Goal: Navigation & Orientation: Understand site structure

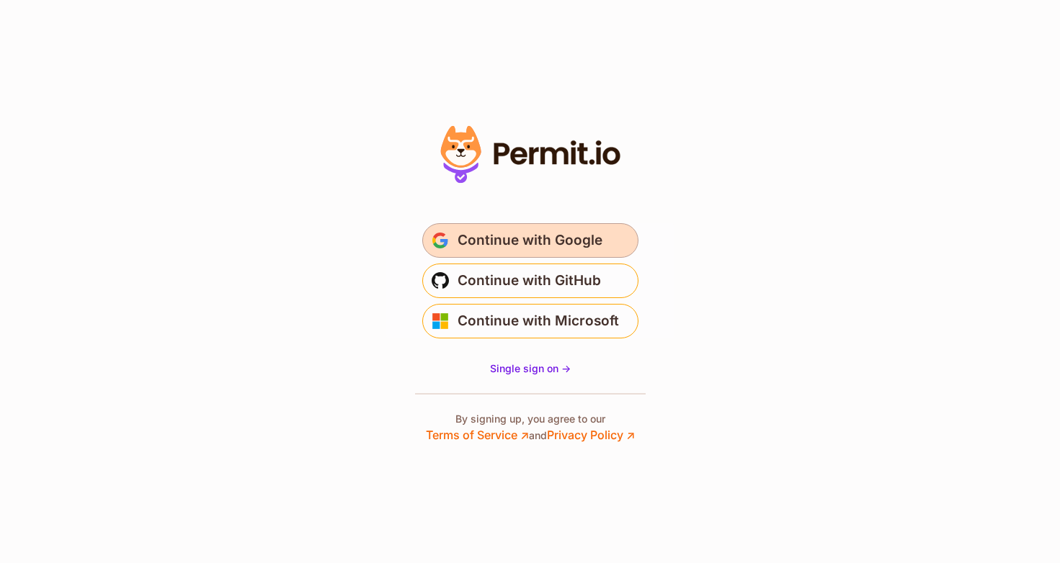
click at [534, 241] on span "Continue with Google" at bounding box center [529, 240] width 145 height 23
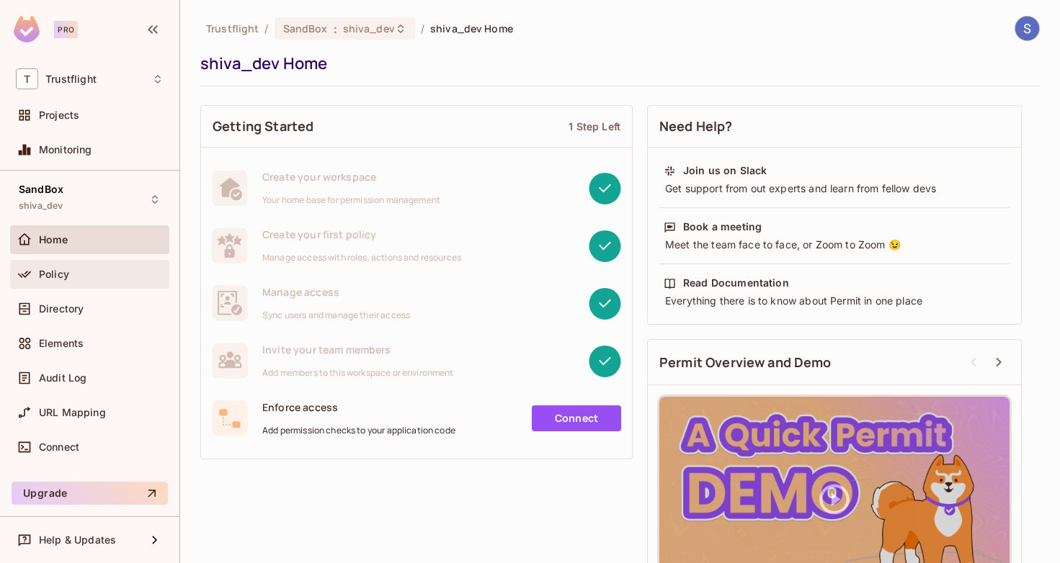
click at [80, 280] on div "Policy" at bounding box center [90, 274] width 148 height 17
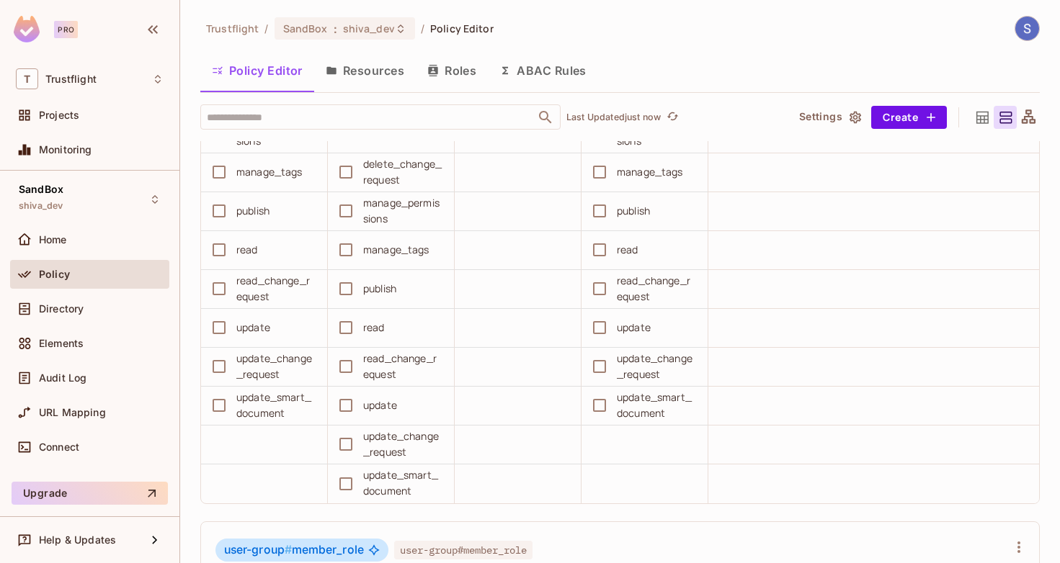
scroll to position [5368, 0]
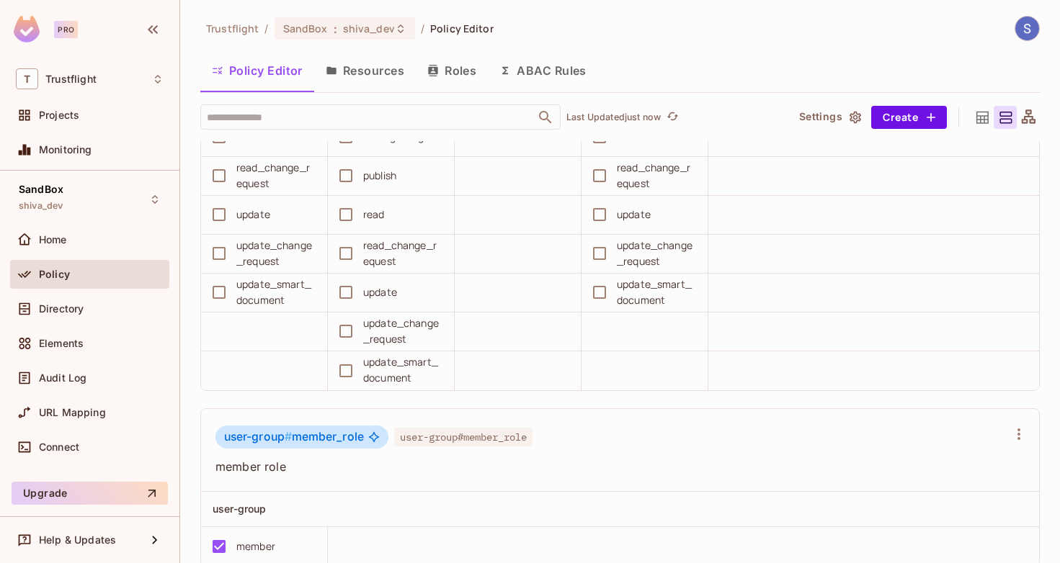
click at [390, 65] on button "Resources" at bounding box center [365, 71] width 102 height 36
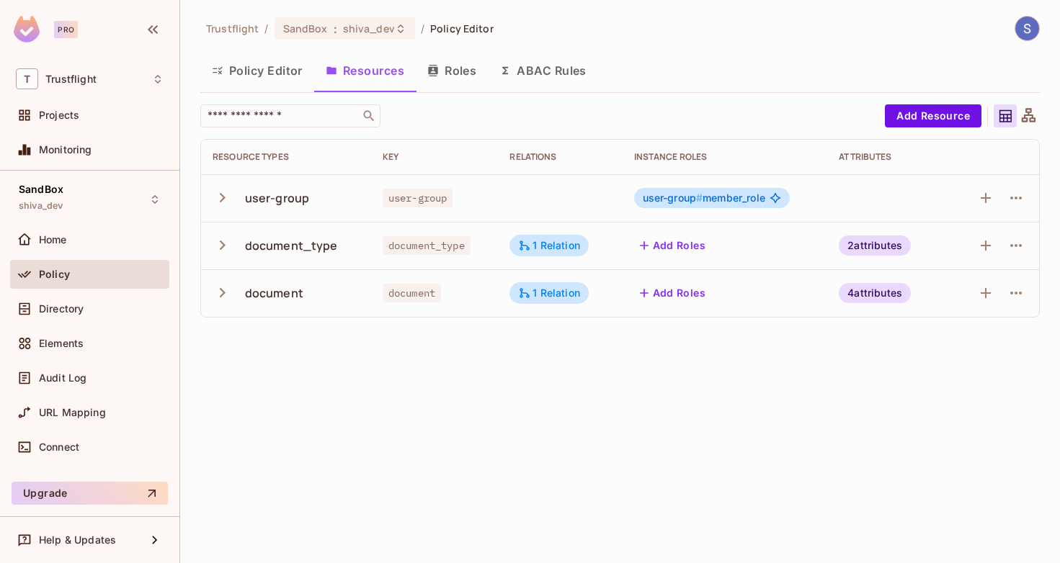
click at [466, 73] on button "Roles" at bounding box center [452, 71] width 72 height 36
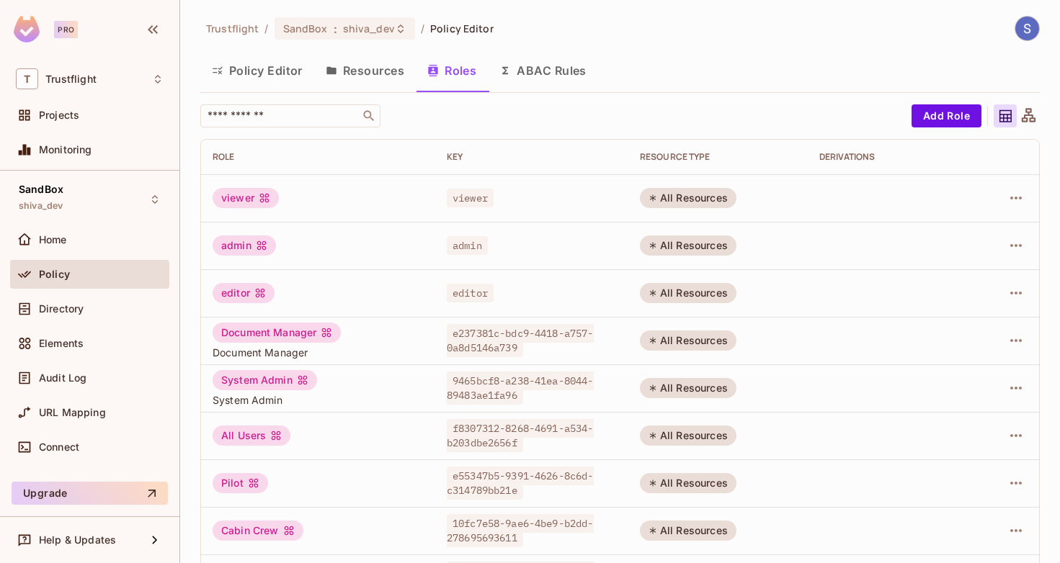
click at [545, 80] on button "ABAC Rules" at bounding box center [543, 71] width 110 height 36
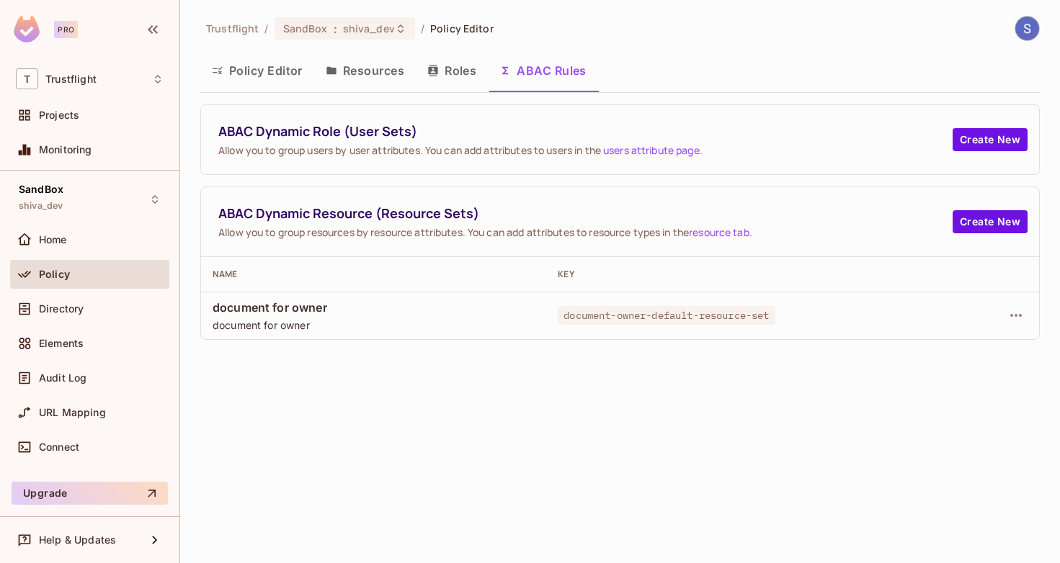
click at [465, 75] on button "Roles" at bounding box center [452, 71] width 72 height 36
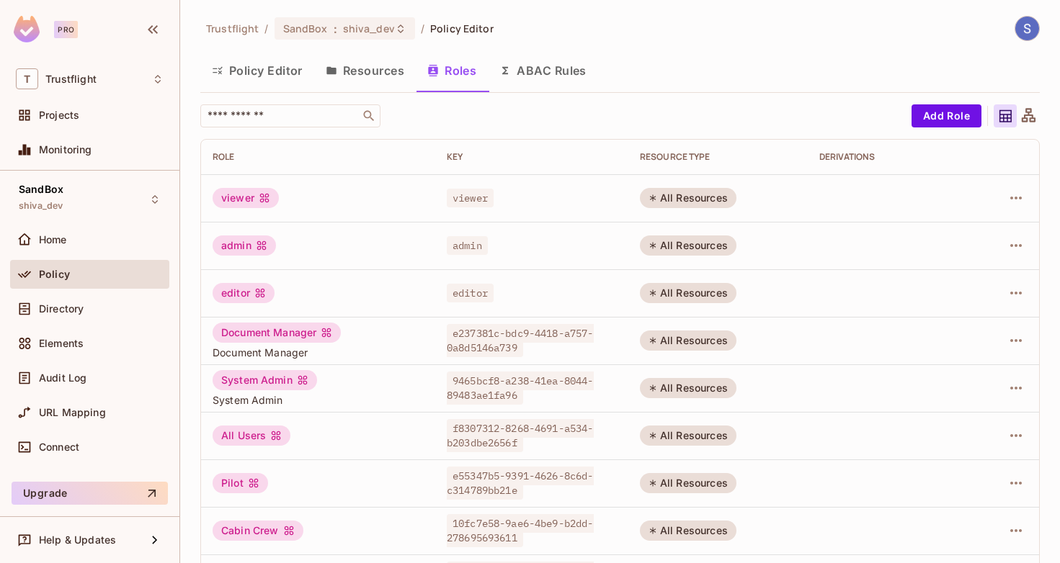
click at [363, 73] on button "Resources" at bounding box center [365, 71] width 102 height 36
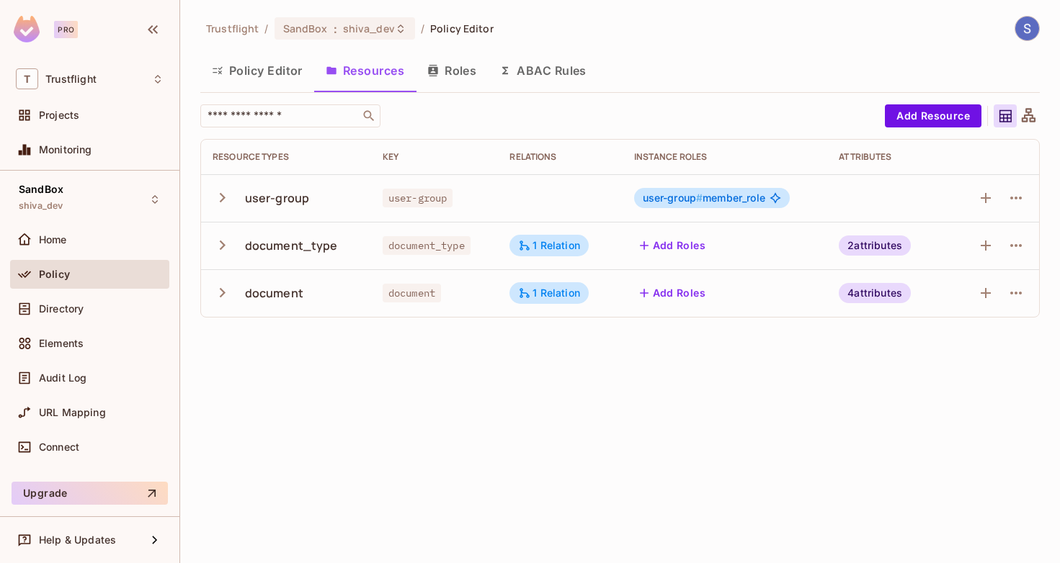
click at [256, 74] on button "Policy Editor" at bounding box center [257, 71] width 114 height 36
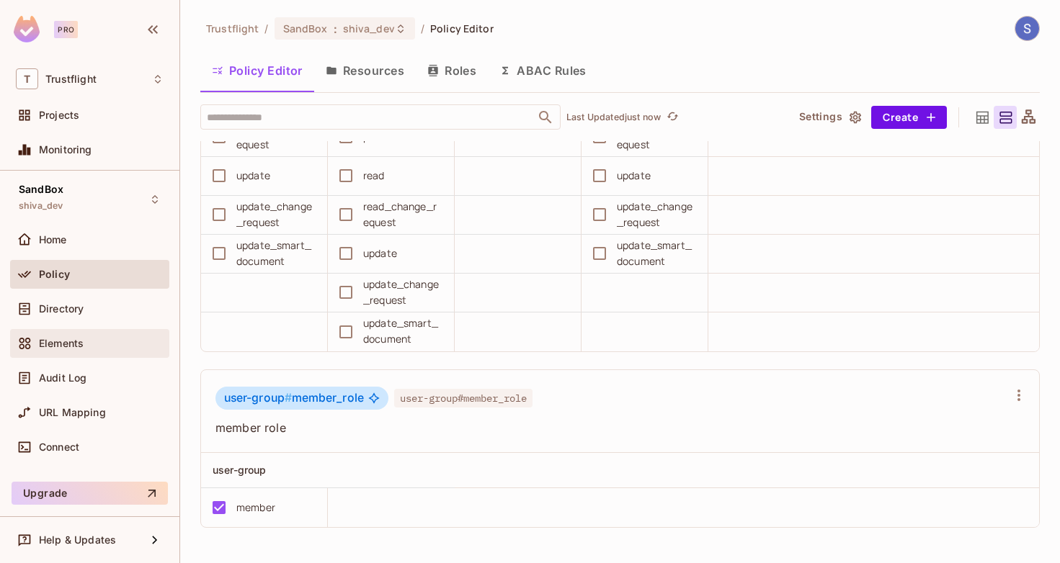
scroll to position [5407, 0]
click at [58, 298] on div "Directory" at bounding box center [89, 309] width 159 height 29
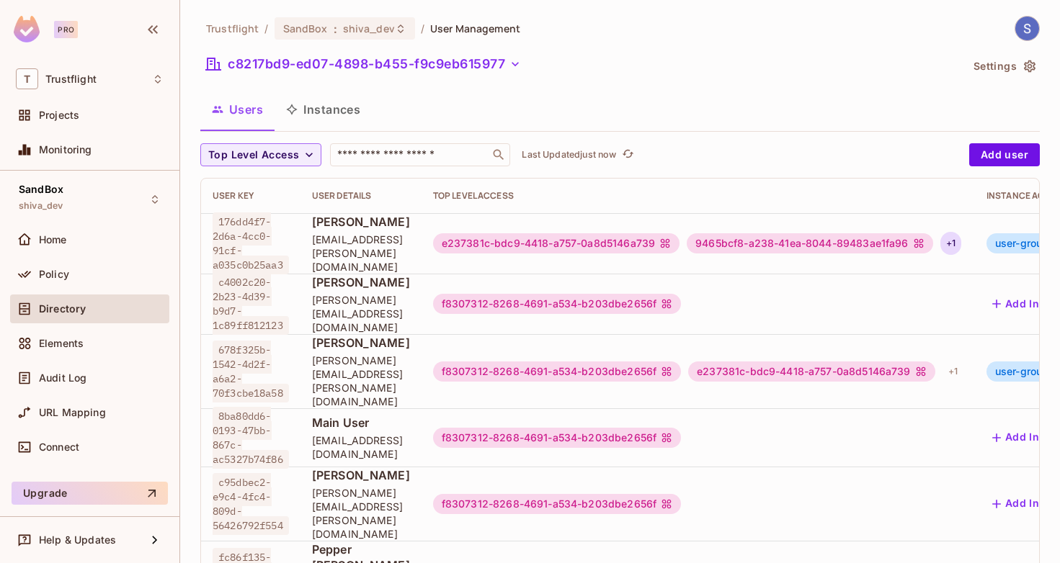
click at [961, 243] on div "+ 1" at bounding box center [950, 243] width 21 height 23
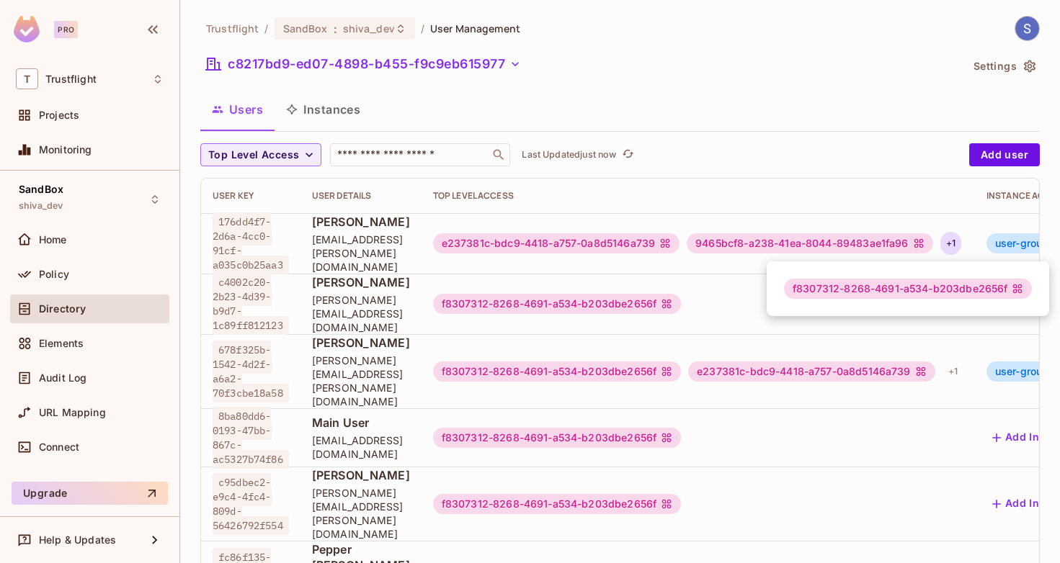
click at [532, 246] on div at bounding box center [530, 281] width 1060 height 563
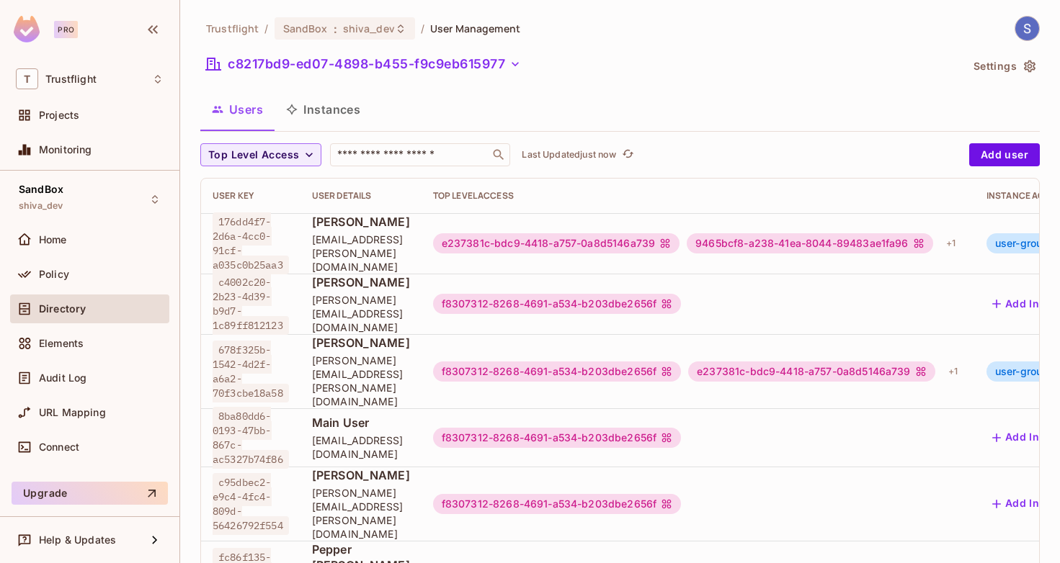
click at [410, 256] on span "[EMAIL_ADDRESS][PERSON_NAME][DOMAIN_NAME]" at bounding box center [361, 253] width 98 height 41
click at [961, 243] on div "+ 1" at bounding box center [950, 243] width 21 height 23
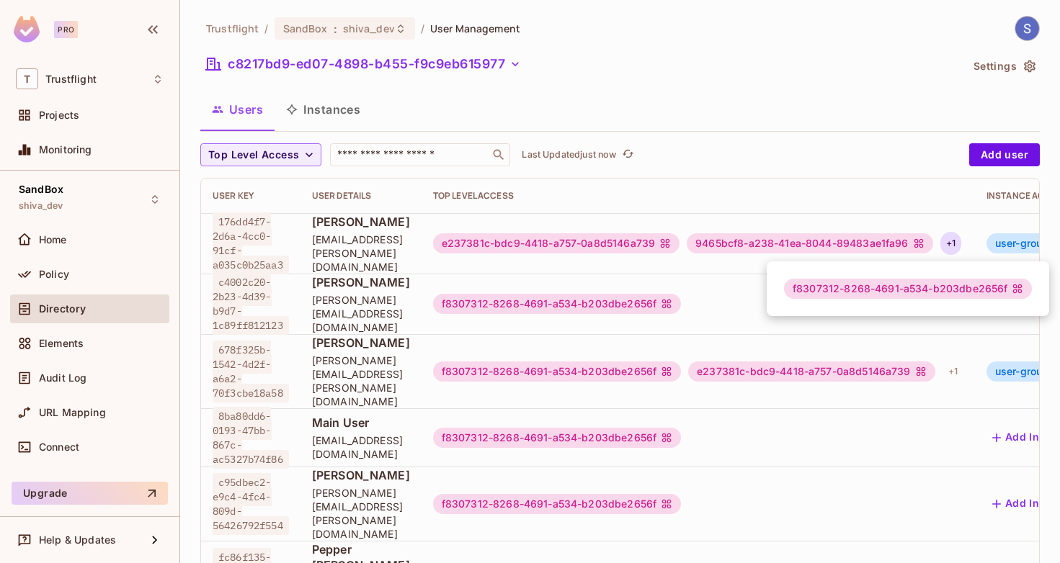
click at [1026, 243] on div at bounding box center [530, 281] width 1060 height 563
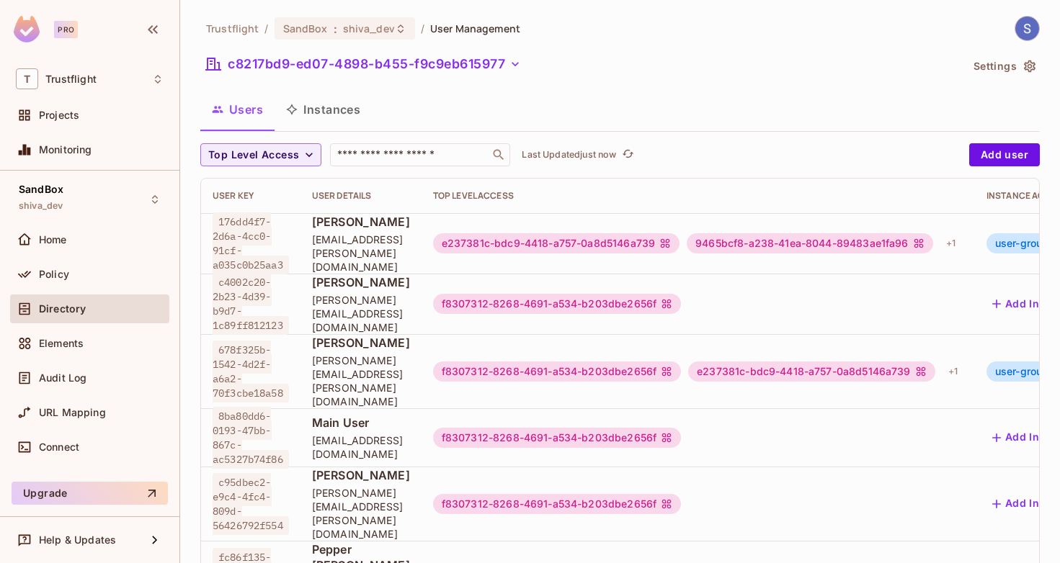
click at [340, 230] on span "[PERSON_NAME]" at bounding box center [361, 222] width 98 height 16
click at [332, 117] on button "Instances" at bounding box center [322, 109] width 97 height 36
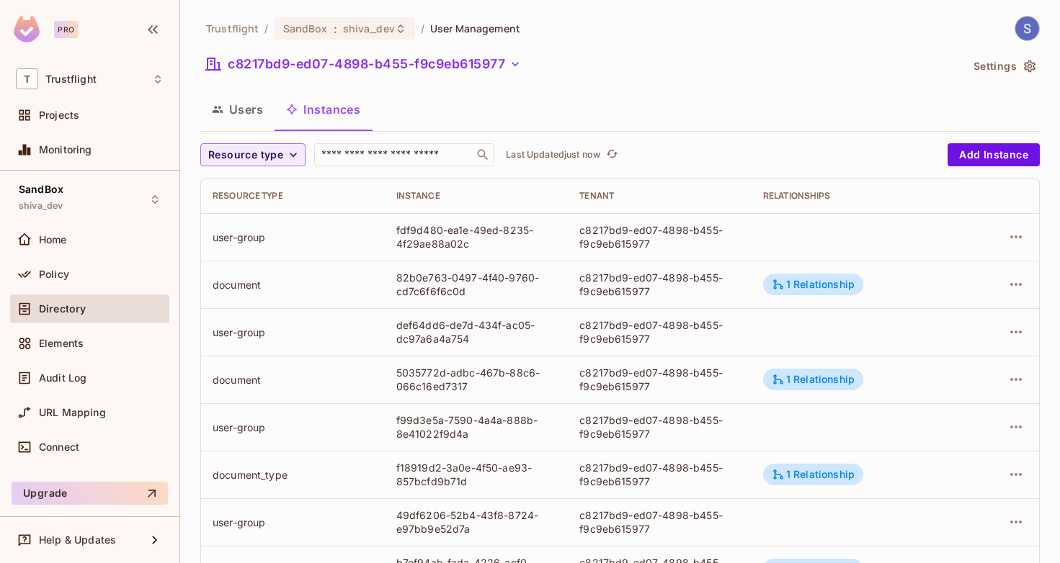
click at [249, 108] on button "Users" at bounding box center [237, 109] width 74 height 36
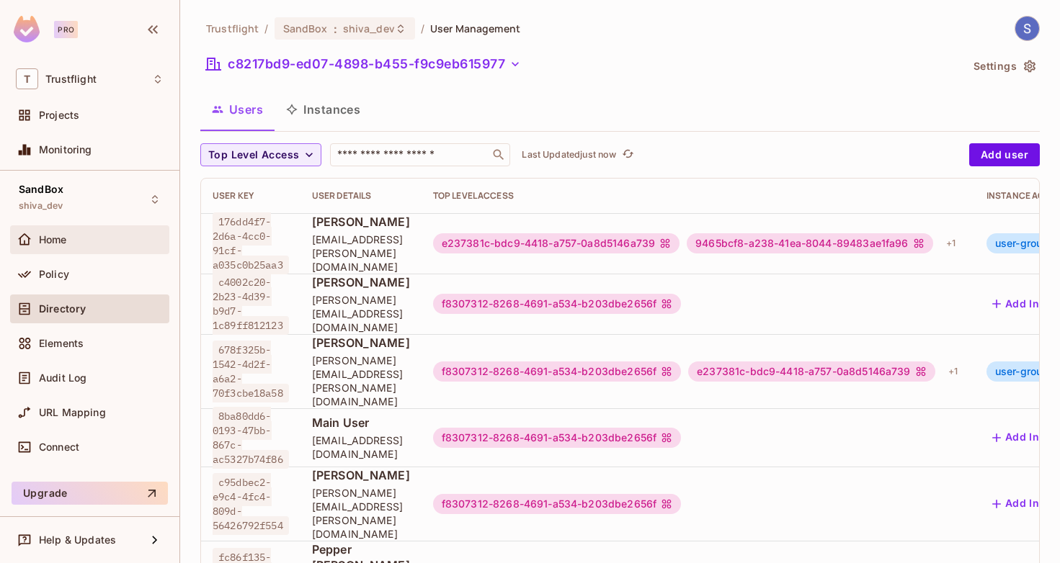
click at [67, 243] on span "Home" at bounding box center [53, 240] width 28 height 12
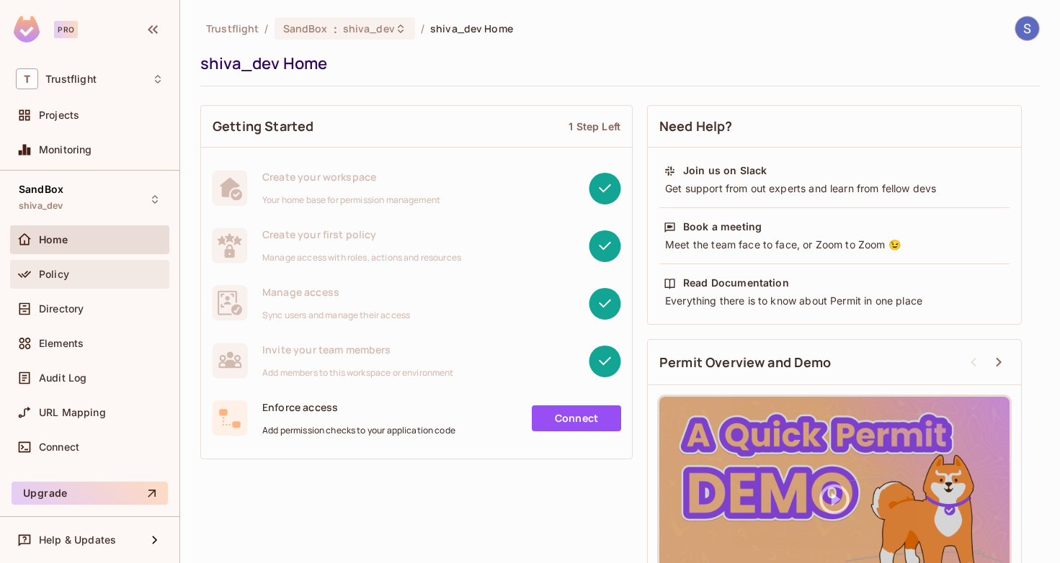
click at [50, 277] on span "Policy" at bounding box center [54, 275] width 30 height 12
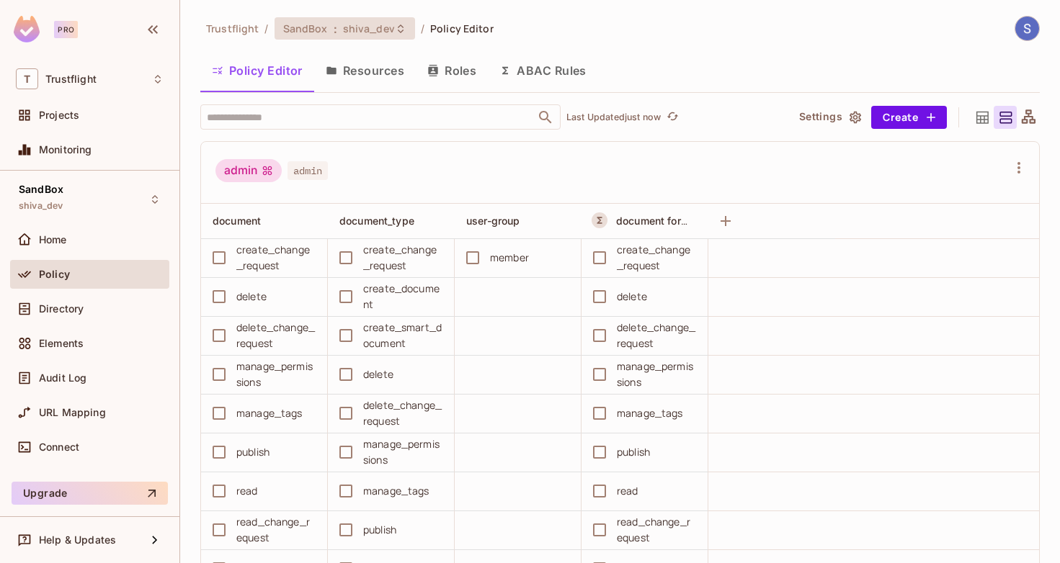
click at [378, 23] on span "shiva_dev" at bounding box center [369, 29] width 52 height 14
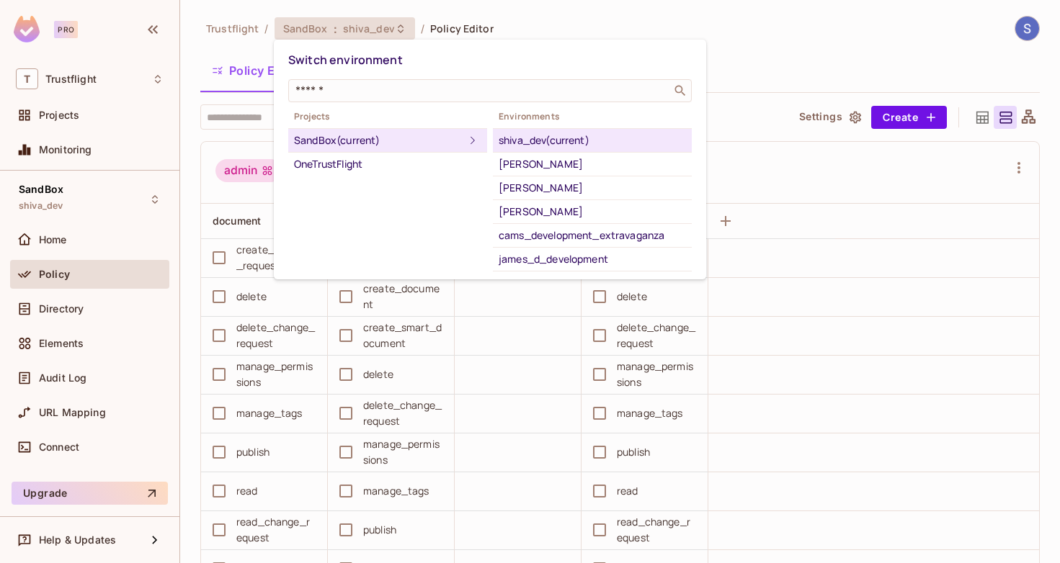
click at [378, 23] on div at bounding box center [530, 281] width 1060 height 563
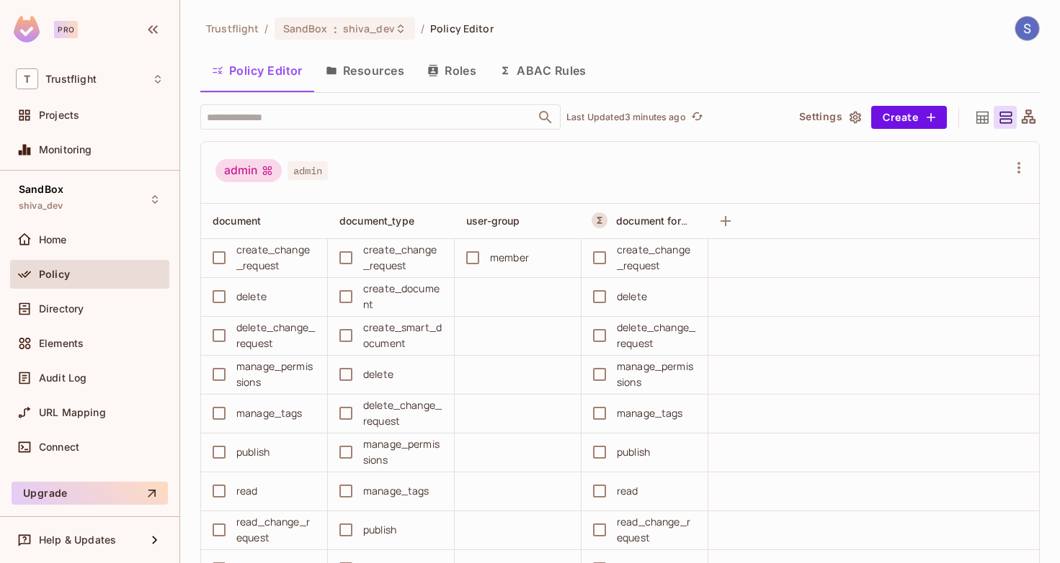
click at [364, 76] on button "Resources" at bounding box center [365, 71] width 102 height 36
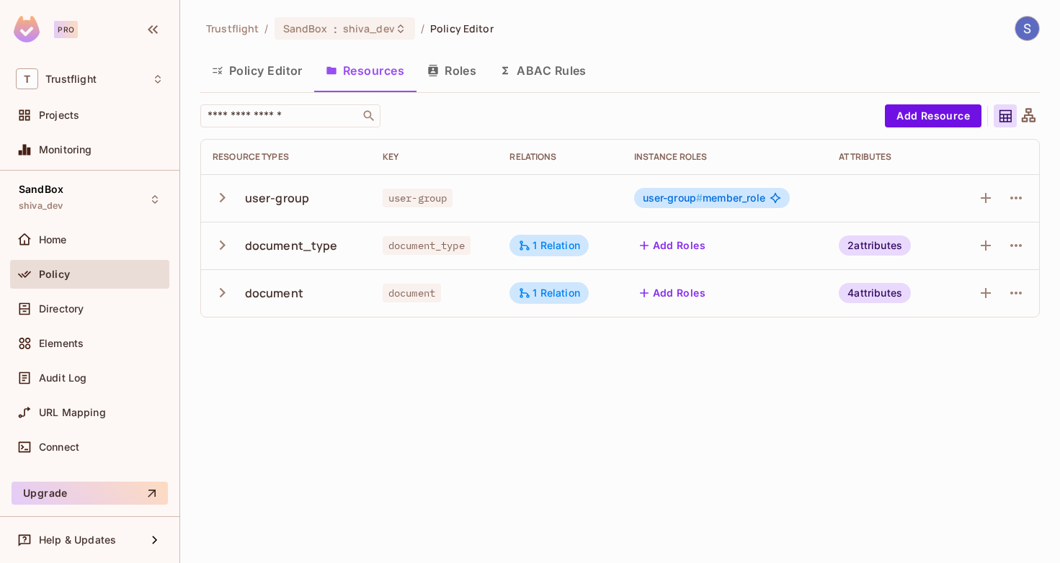
click at [242, 68] on button "Policy Editor" at bounding box center [257, 71] width 114 height 36
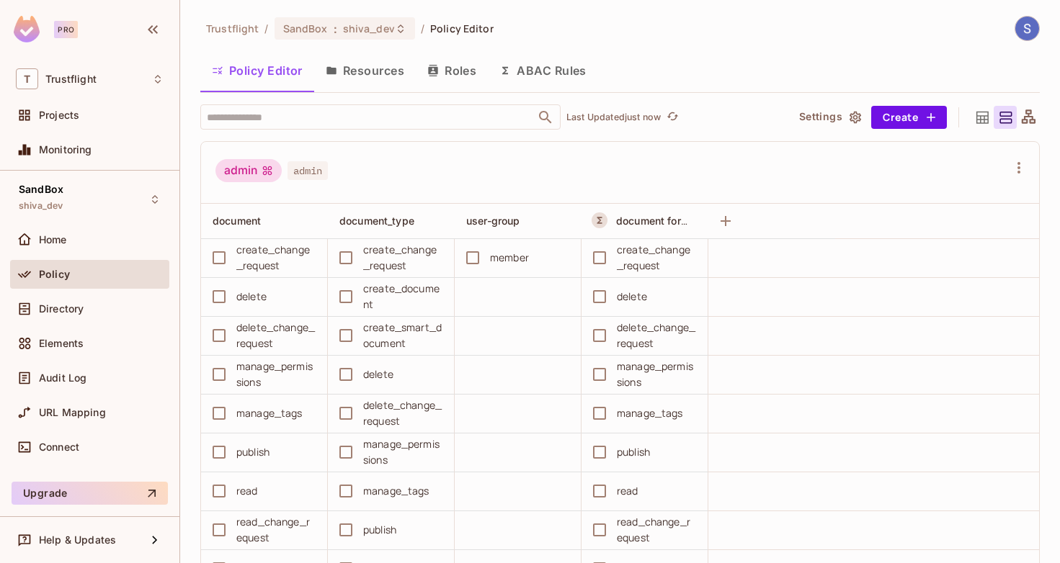
click at [977, 116] on icon at bounding box center [982, 117] width 12 height 12
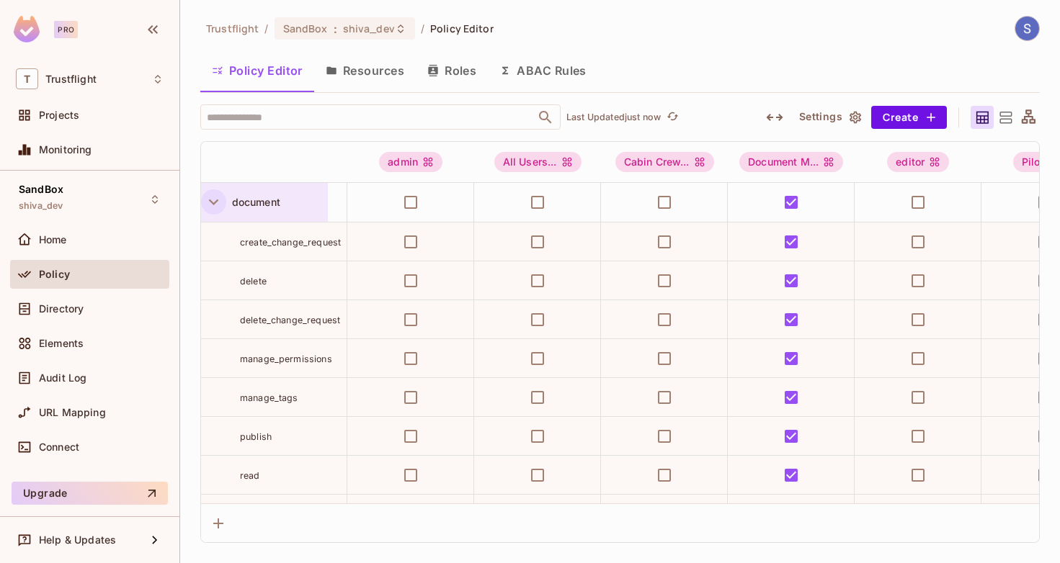
click at [210, 202] on icon "button" at bounding box center [213, 201] width 19 height 19
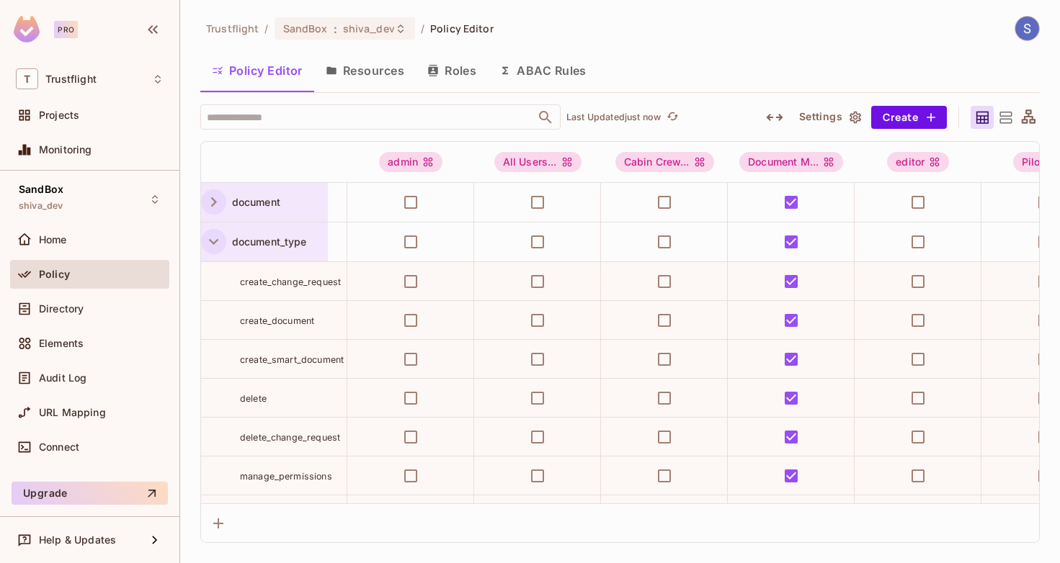
click at [217, 236] on icon "button" at bounding box center [213, 241] width 19 height 19
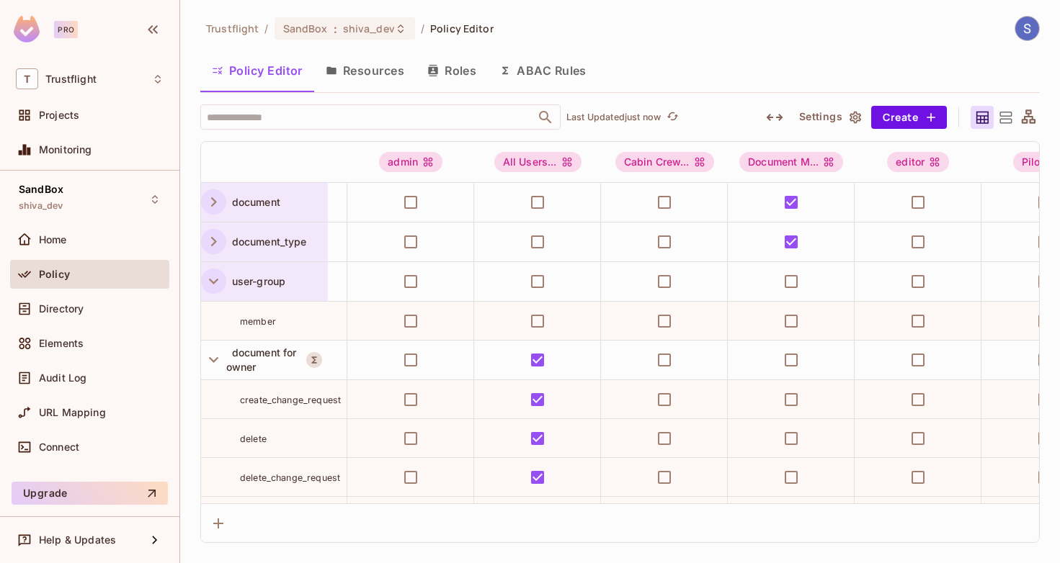
click at [207, 279] on icon "button" at bounding box center [213, 281] width 19 height 19
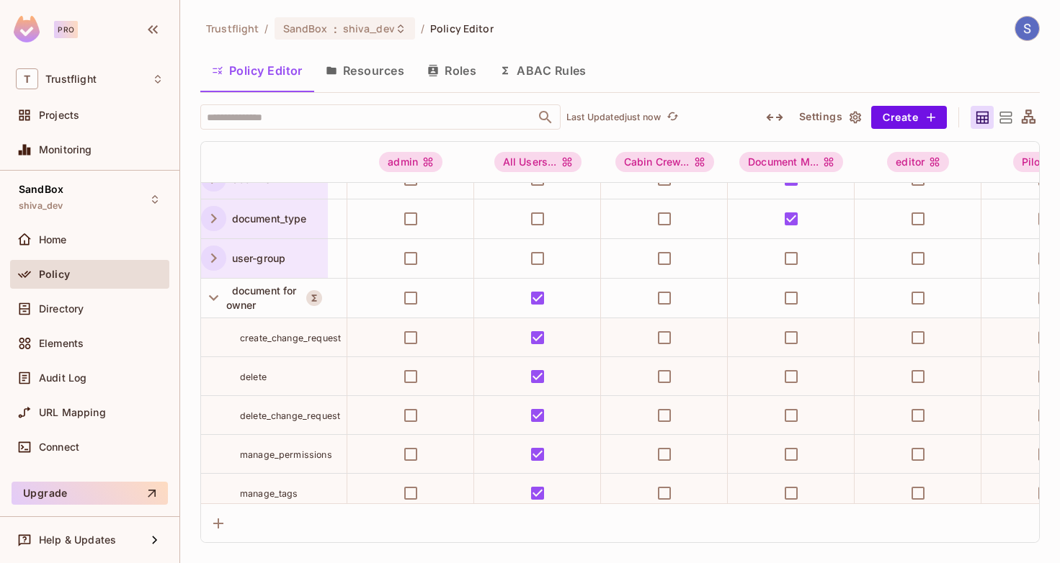
scroll to position [21, 0]
click at [210, 297] on icon "button" at bounding box center [213, 299] width 19 height 19
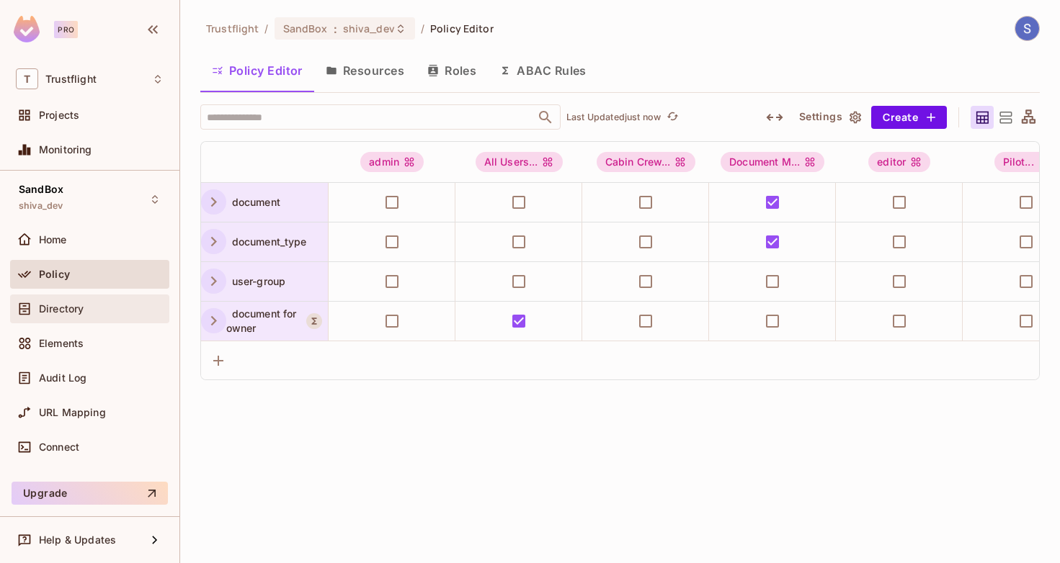
click at [66, 311] on span "Directory" at bounding box center [61, 309] width 45 height 12
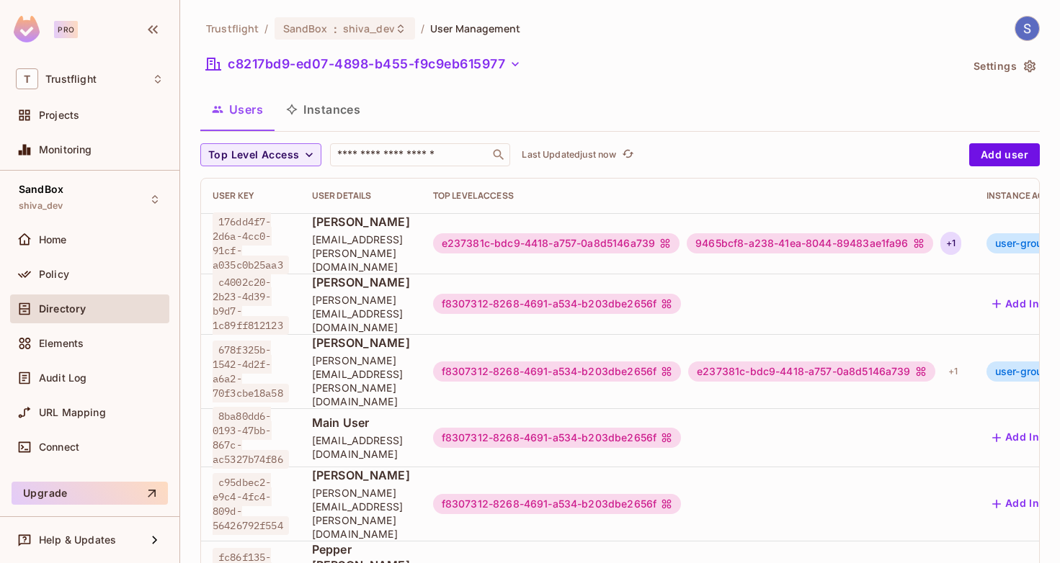
click at [961, 244] on div "+ 1" at bounding box center [950, 243] width 21 height 23
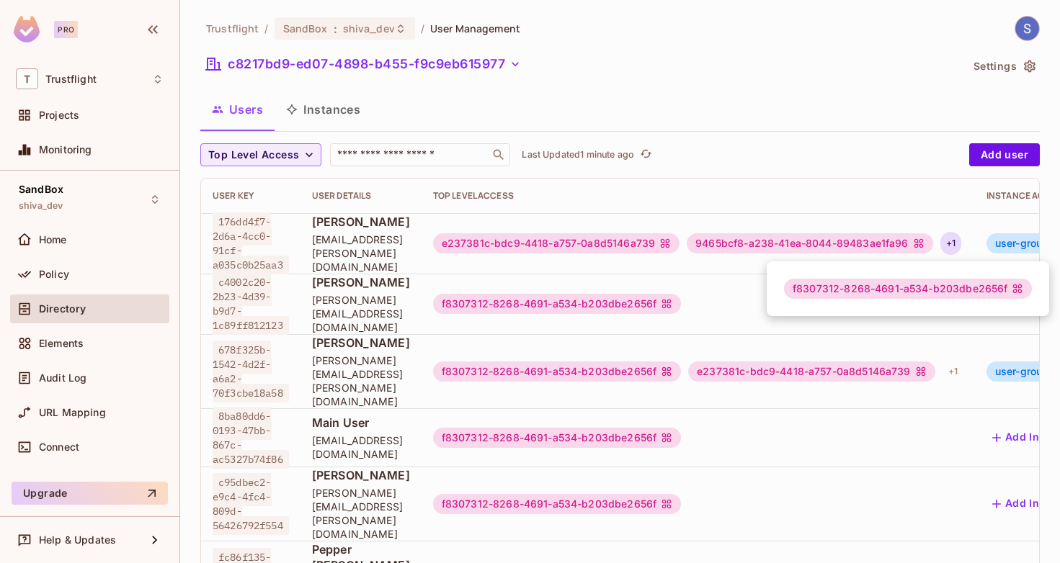
click at [658, 156] on div at bounding box center [530, 281] width 1060 height 563
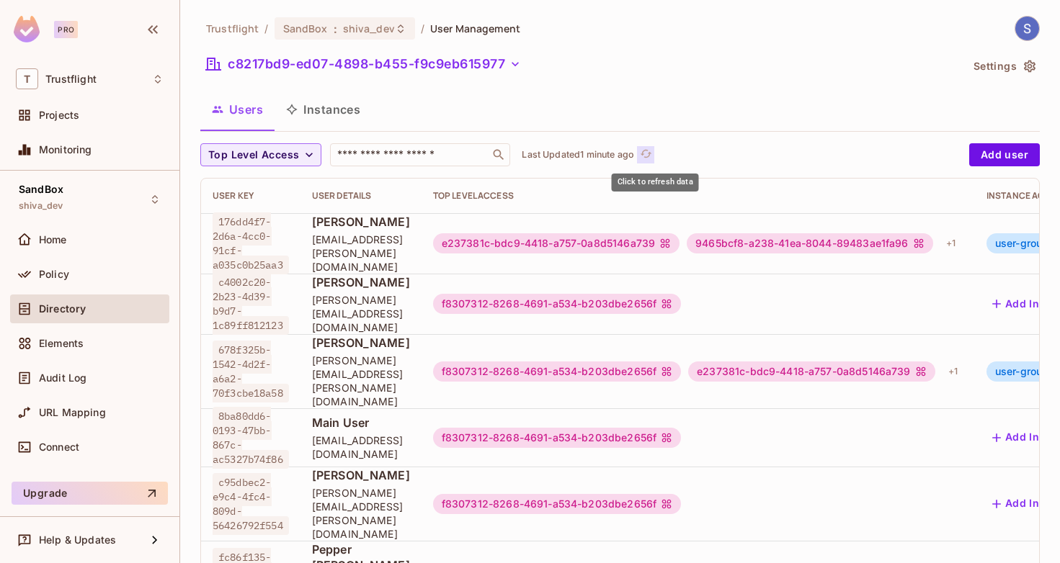
click at [652, 153] on icon "refresh" at bounding box center [646, 154] width 12 height 12
click at [634, 153] on icon "refresh" at bounding box center [628, 154] width 12 height 12
click at [303, 106] on button "Instances" at bounding box center [322, 109] width 97 height 36
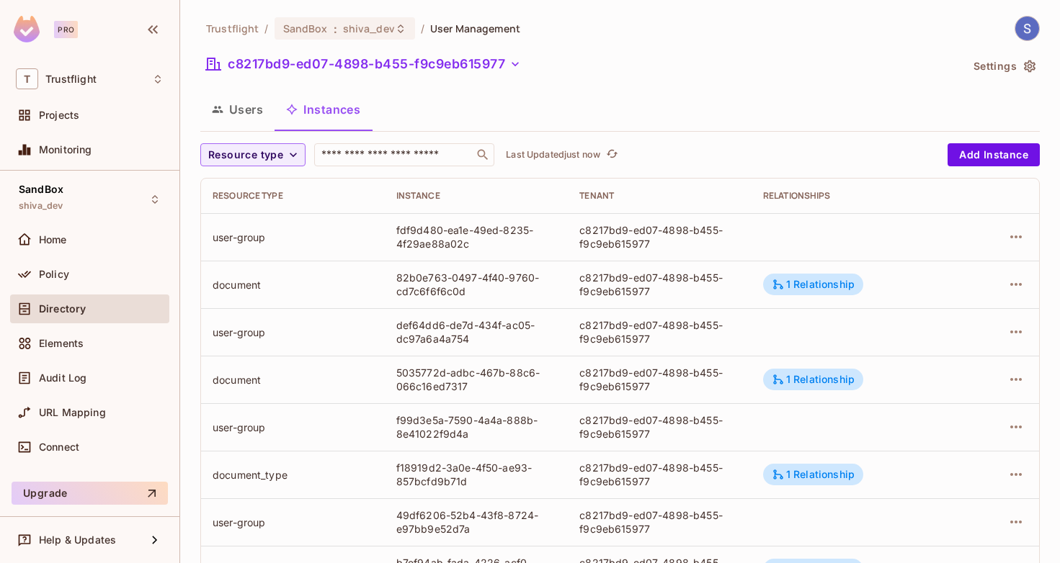
click at [249, 109] on button "Users" at bounding box center [237, 109] width 74 height 36
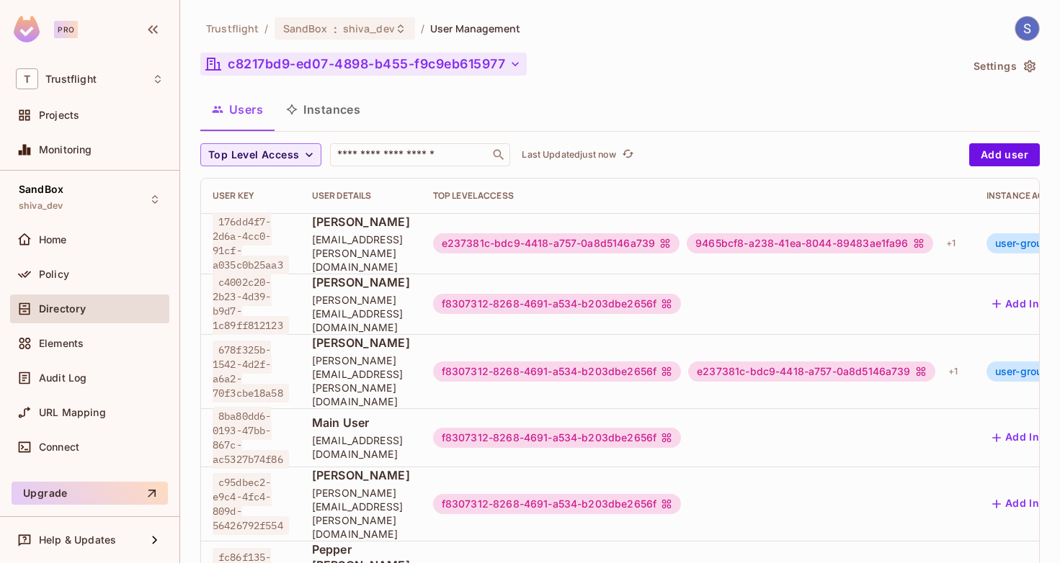
click at [320, 57] on button "c8217bd9-ed07-4898-b455-f9c9eb615977" at bounding box center [363, 64] width 326 height 23
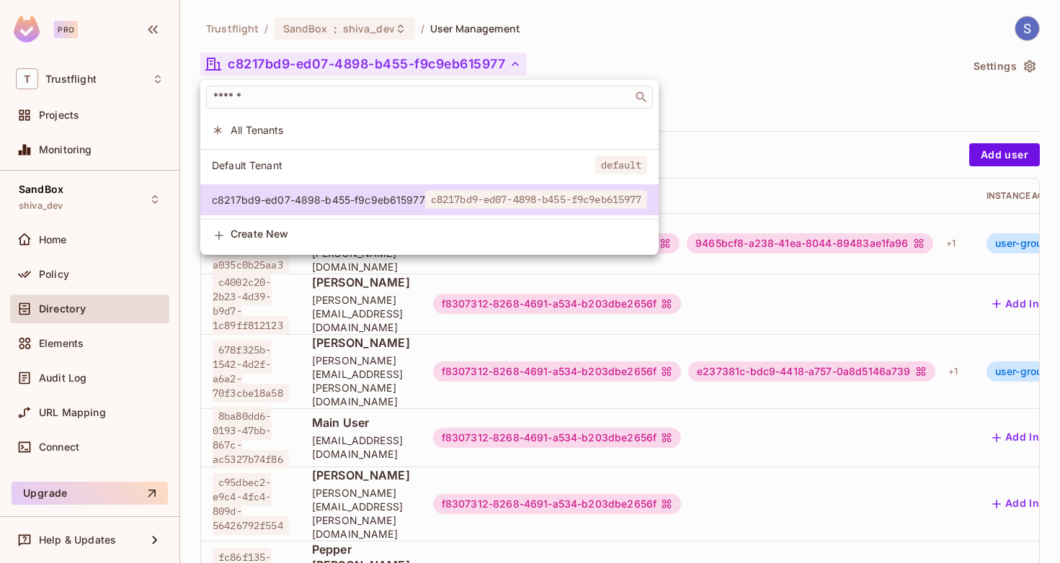
click at [320, 57] on div at bounding box center [530, 281] width 1060 height 563
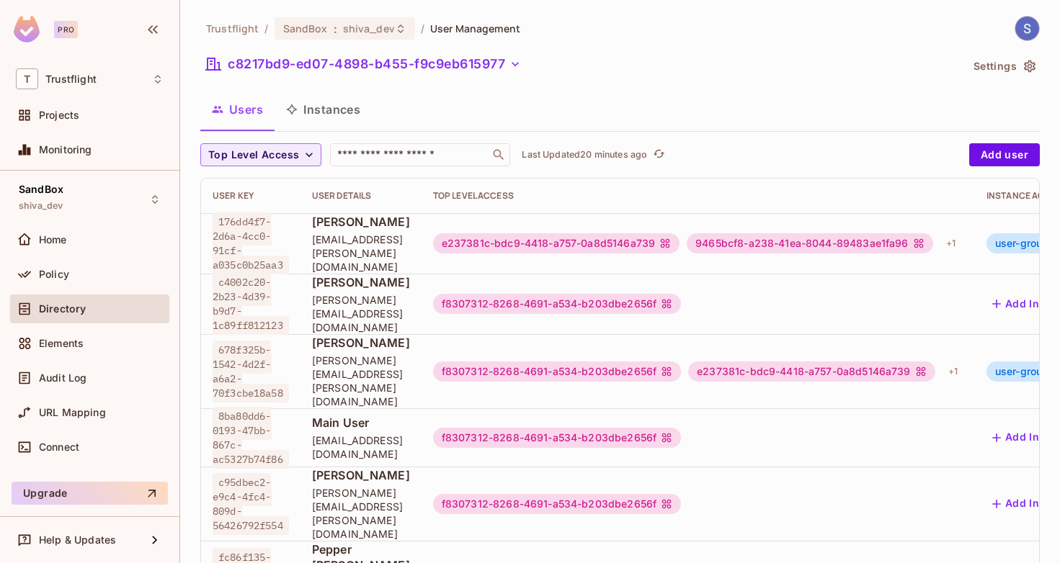
click at [78, 308] on span "Directory" at bounding box center [62, 309] width 47 height 12
